Goal: Task Accomplishment & Management: Manage account settings

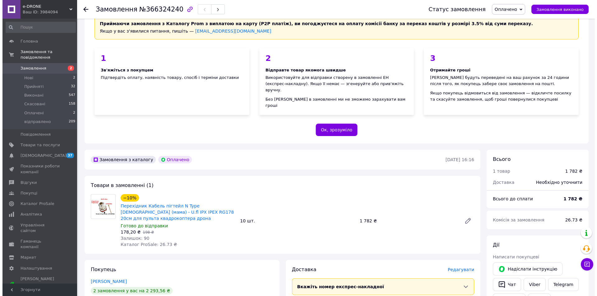
scroll to position [156, 0]
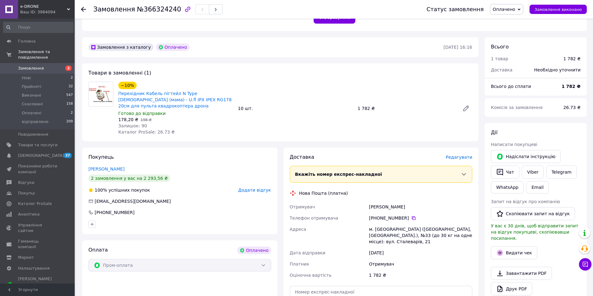
click at [459, 155] on span "Редагувати" at bounding box center [458, 157] width 26 height 5
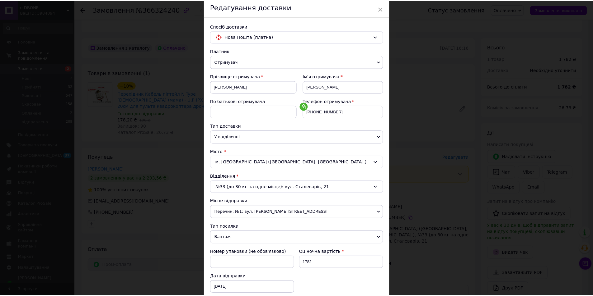
scroll to position [117, 0]
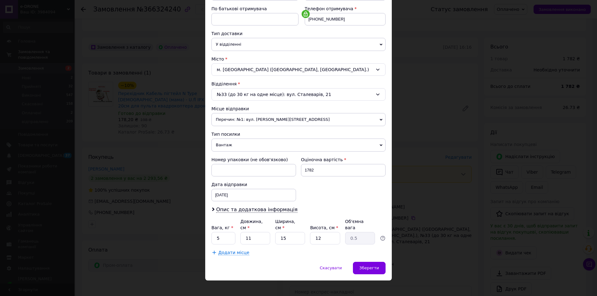
click at [233, 145] on span "Вантаж" at bounding box center [299, 145] width 174 height 13
drag, startPoint x: 228, startPoint y: 232, endPoint x: 214, endPoint y: 233, distance: 13.7
click at [214, 233] on input "5" at bounding box center [224, 238] width 24 height 12
type input "0.5"
click at [366, 262] on div "Зберегти" at bounding box center [369, 268] width 33 height 12
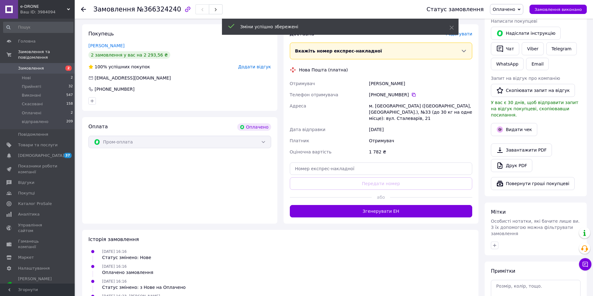
scroll to position [280, 0]
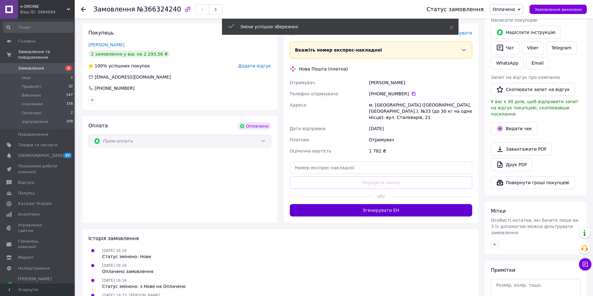
click at [393, 204] on button "Згенерувати ЕН" at bounding box center [381, 210] width 183 height 12
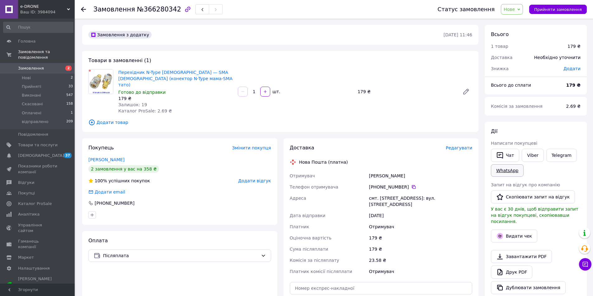
click at [511, 172] on link "WhatsApp" at bounding box center [507, 171] width 33 height 12
click at [265, 90] on icon "button" at bounding box center [265, 91] width 3 height 3
type input "2"
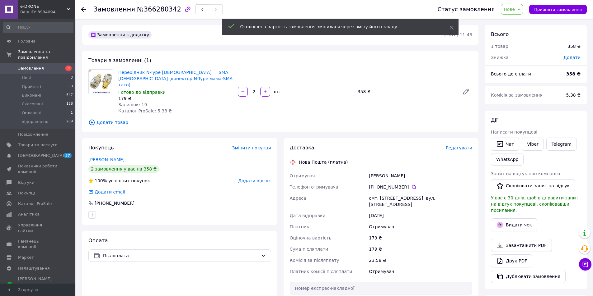
click at [551, 10] on span "Прийняти замовлення" at bounding box center [558, 9] width 48 height 5
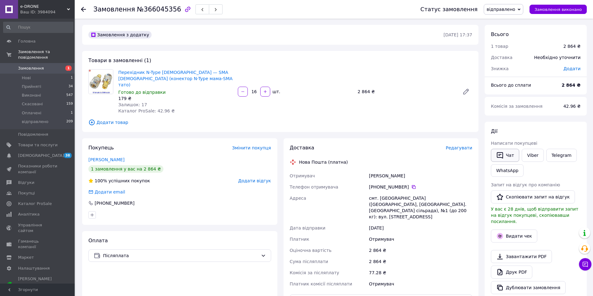
click at [511, 157] on button "Чат" at bounding box center [505, 155] width 28 height 13
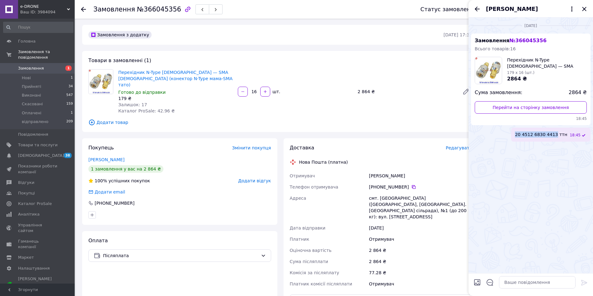
drag, startPoint x: 525, startPoint y: 135, endPoint x: 562, endPoint y: 134, distance: 36.7
click at [562, 134] on span "20 4512 6830 4413 ттн" at bounding box center [540, 135] width 52 height 7
copy span "20 4512 6830 4413"
click at [585, 8] on icon "Закрити" at bounding box center [583, 8] width 7 height 7
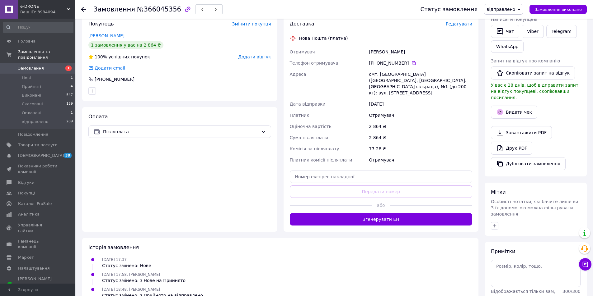
scroll to position [124, 0]
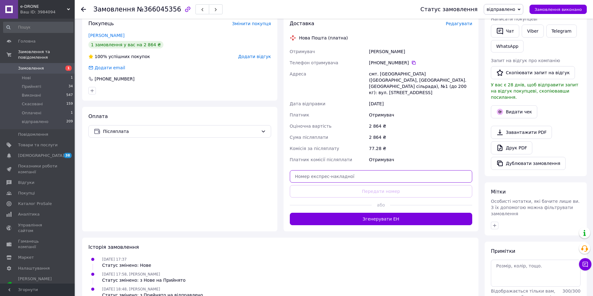
paste input "20451268304413"
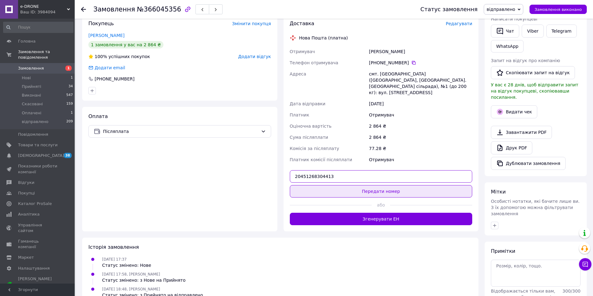
type input "20451268304413"
click at [371, 185] on button "Передати номер" at bounding box center [381, 191] width 183 height 12
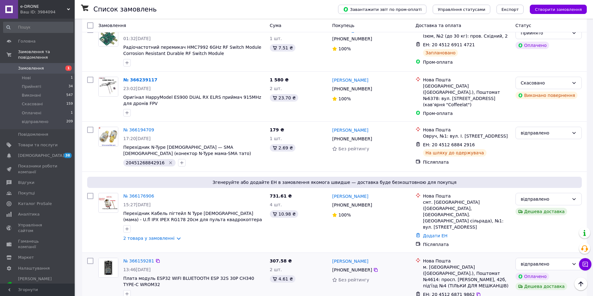
scroll to position [404, 0]
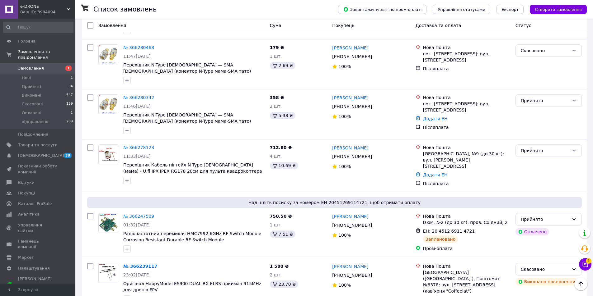
click at [587, 264] on icon at bounding box center [585, 265] width 6 height 6
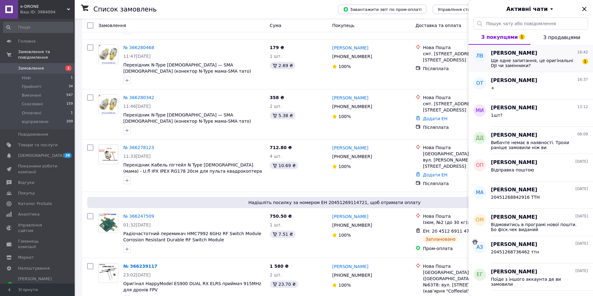
click at [515, 61] on span "Ще одне запитання, це оригінальні DJI чи замінники?" at bounding box center [535, 63] width 88 height 10
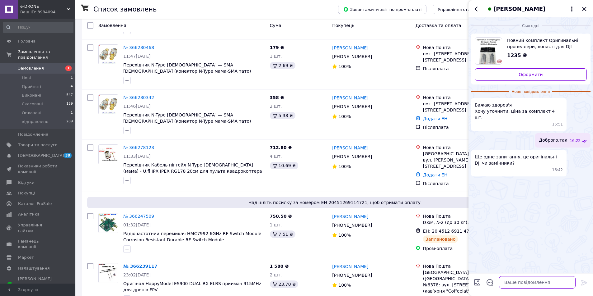
click at [547, 285] on textarea at bounding box center [537, 283] width 77 height 12
type textarea "оригінали.. відправка аж в середу"
click at [582, 280] on icon at bounding box center [583, 282] width 7 height 7
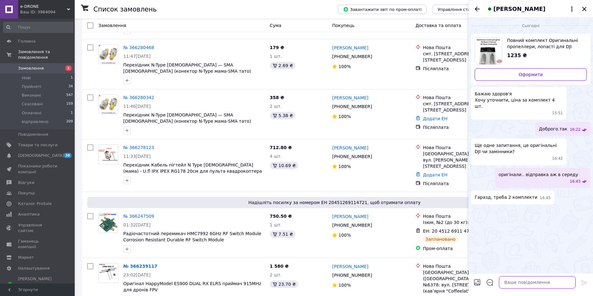
click at [514, 278] on textarea at bounding box center [537, 283] width 77 height 12
type textarea "+"
click at [582, 281] on icon at bounding box center [584, 283] width 6 height 6
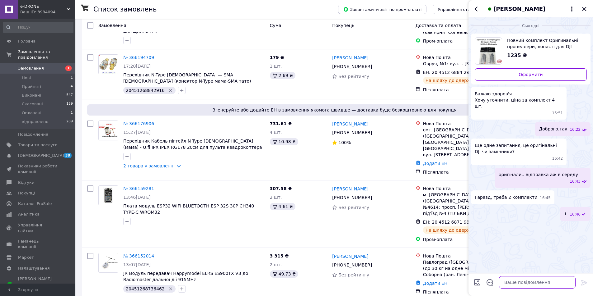
click at [543, 280] on textarea at bounding box center [537, 283] width 77 height 12
type textarea "на сьогодні всі розібрали, того лиш з середи"
click at [582, 284] on icon at bounding box center [584, 283] width 6 height 6
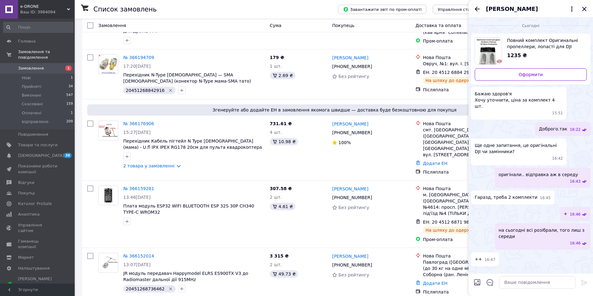
click at [585, 8] on icon "Закрити" at bounding box center [584, 9] width 4 height 4
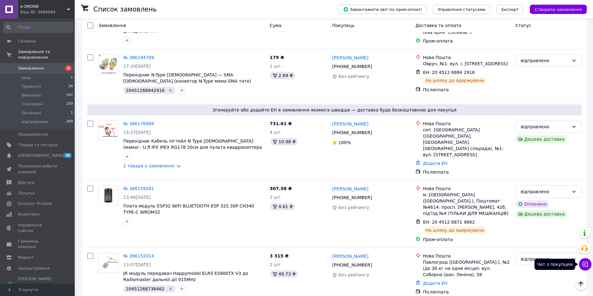
click at [584, 264] on icon at bounding box center [584, 264] width 5 height 5
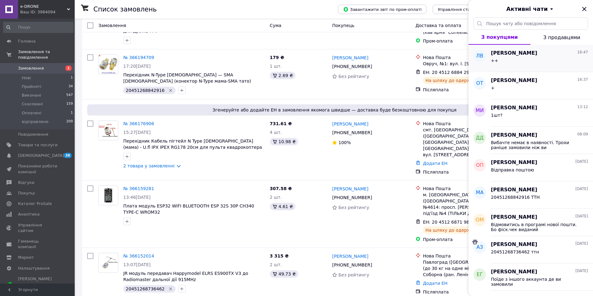
click at [529, 60] on div "++" at bounding box center [539, 62] width 97 height 10
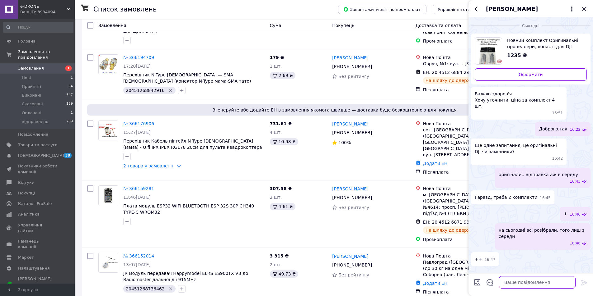
click at [528, 283] on textarea at bounding box center [537, 283] width 77 height 12
type textarea "наложкою?"
click at [584, 281] on icon at bounding box center [583, 282] width 7 height 7
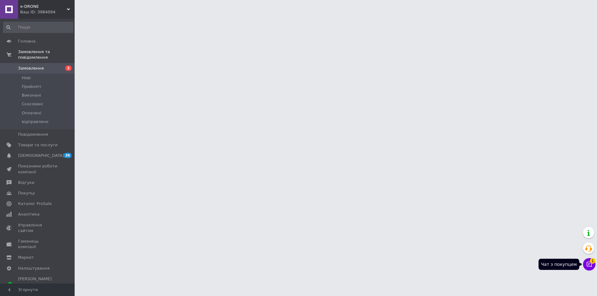
click at [592, 265] on icon at bounding box center [589, 265] width 6 height 6
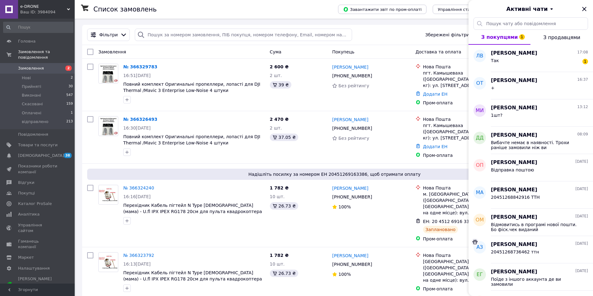
click at [207, 14] on div "Список замовлень" at bounding box center [209, 9] width 232 height 19
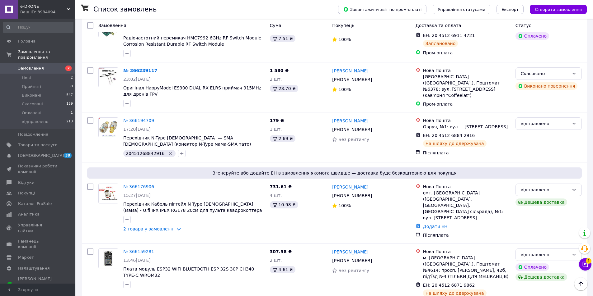
scroll to position [653, 0]
click at [585, 264] on icon at bounding box center [584, 264] width 5 height 5
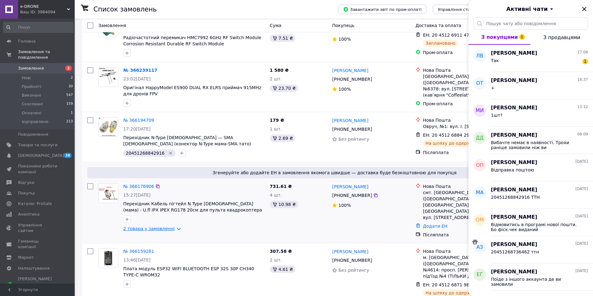
click at [168, 226] on link "2 товара у замовленні" at bounding box center [148, 228] width 51 height 5
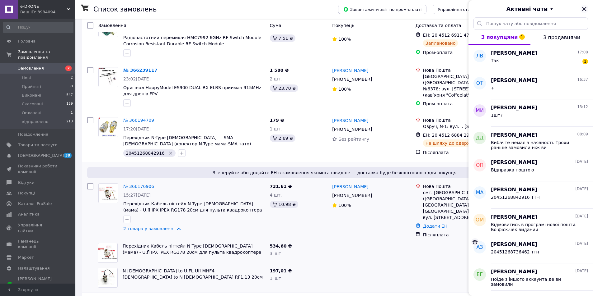
click at [584, 8] on icon "Закрити" at bounding box center [583, 8] width 7 height 7
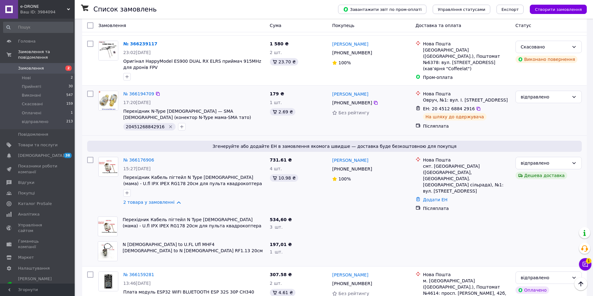
scroll to position [747, 0]
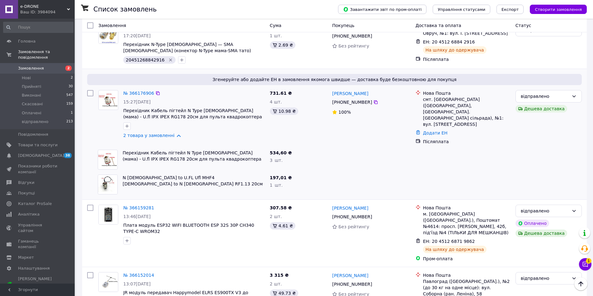
drag, startPoint x: 144, startPoint y: 81, endPoint x: 152, endPoint y: 87, distance: 10.9
click at [150, 88] on div "№ 366176906 15:27, 11.10.2025 Перехідник Кабель пігтейл N Type Female (мама) - …" at bounding box center [194, 114] width 147 height 53
drag, startPoint x: 381, startPoint y: 91, endPoint x: 333, endPoint y: 80, distance: 49.1
click at [333, 88] on div "Сергій Томін +380 50 313 72 29 100%" at bounding box center [370, 118] width 83 height 60
click at [373, 108] on div "100%" at bounding box center [371, 112] width 78 height 9
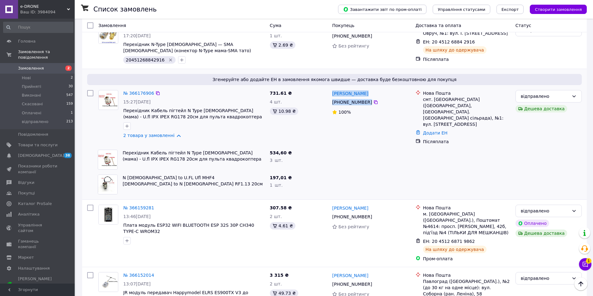
drag, startPoint x: 374, startPoint y: 91, endPoint x: 331, endPoint y: 80, distance: 43.8
click at [331, 88] on div "Сергій Томін +380 50 313 72 29 100%" at bounding box center [370, 118] width 83 height 60
copy div "Сергій Томін +380 50 313 72 29"
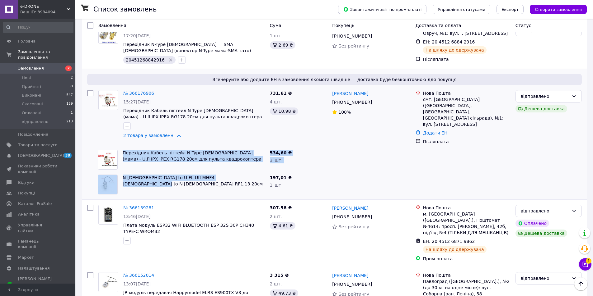
drag, startPoint x: 245, startPoint y: 159, endPoint x: 119, endPoint y: 138, distance: 128.0
click at [119, 138] on div "Згенеруйте або додайте ЕН в замовлення якомога швидше — доставка буде безкоштов…" at bounding box center [334, 134] width 504 height 131
copy div "Перехідник Кабель пігтейл N Type Female (мама) - U.fl IPX IPEX RG178 20см для п…"
click at [499, 147] on div at bounding box center [463, 159] width 100 height 25
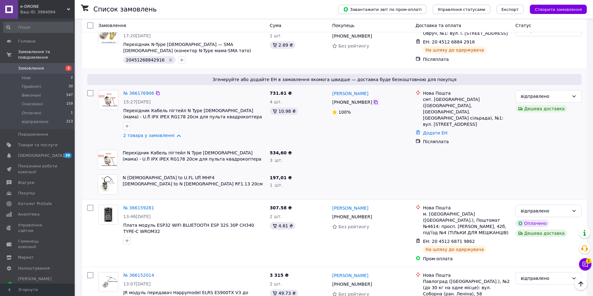
click at [374, 100] on icon at bounding box center [376, 102] width 4 height 4
click at [127, 124] on icon "button" at bounding box center [126, 126] width 5 height 5
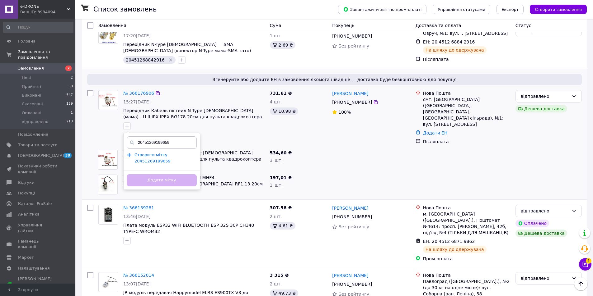
type input "20451269199659"
click at [149, 153] on span "Створити мітку 20451269199659" at bounding box center [152, 158] width 36 height 11
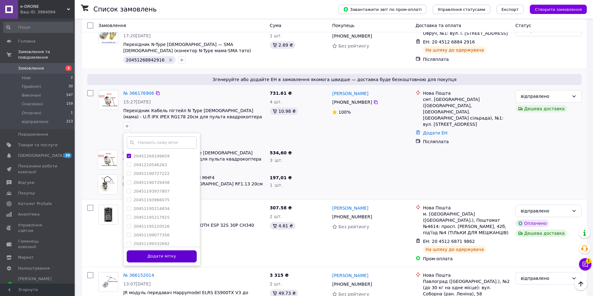
click at [168, 251] on button "Додати мітку" at bounding box center [162, 257] width 70 height 12
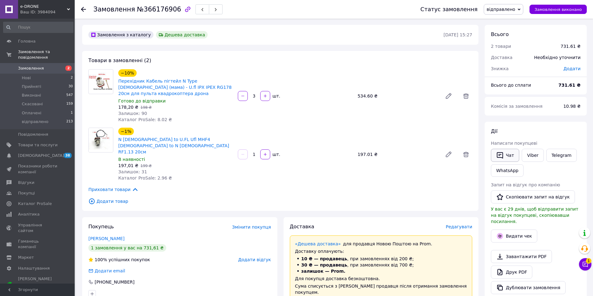
click at [509, 159] on button "Чат" at bounding box center [505, 155] width 28 height 13
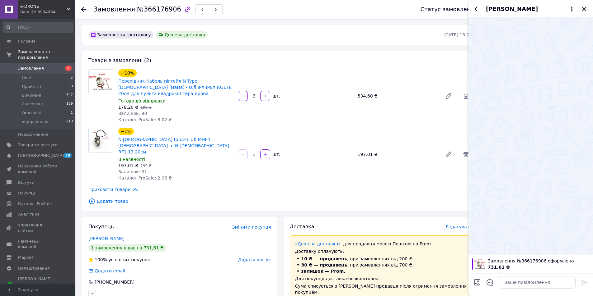
click at [582, 10] on icon "Закрити" at bounding box center [583, 8] width 7 height 7
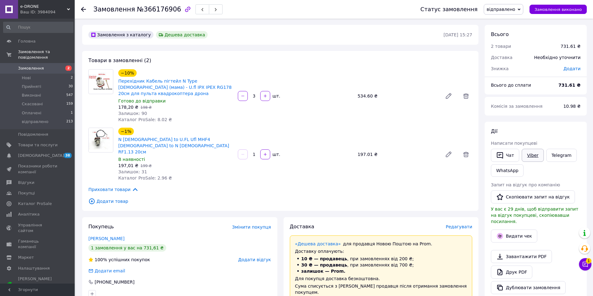
click at [533, 156] on link "Viber" at bounding box center [532, 155] width 22 height 13
click at [514, 171] on link "WhatsApp" at bounding box center [507, 171] width 33 height 12
click at [500, 153] on icon "button" at bounding box center [499, 155] width 7 height 7
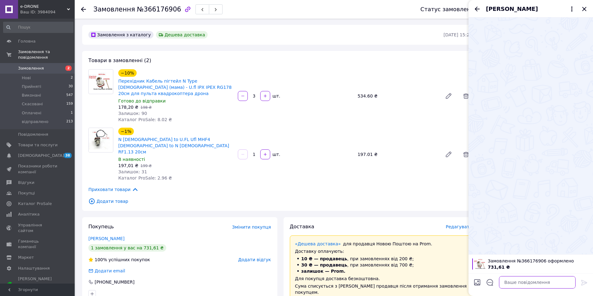
paste textarea "20451269199659"
drag, startPoint x: 544, startPoint y: 284, endPoint x: 534, endPoint y: 283, distance: 10.3
click at [534, 283] on textarea "20451269199659 ттн від" at bounding box center [530, 283] width 89 height 12
paste textarea "правляємо без наложки. Закиньте як отримаєте на мобільний 0684573410 730 грн"
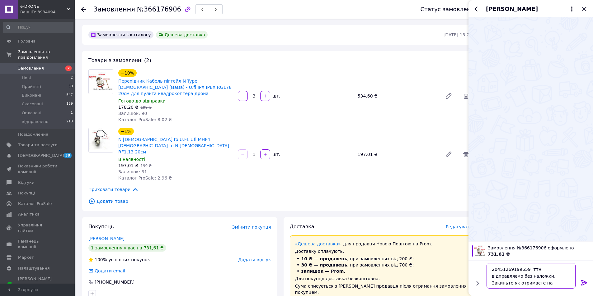
type textarea "20451269199659 ттн відправляємо без наложки. Закиньте як отримаєте на мобільний…"
click at [582, 282] on icon at bounding box center [584, 283] width 6 height 6
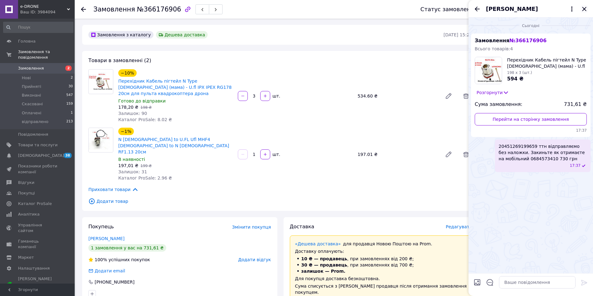
click at [583, 8] on icon "Закрити" at bounding box center [583, 8] width 7 height 7
